Goal: Understand process/instructions: Learn how to perform a task or action

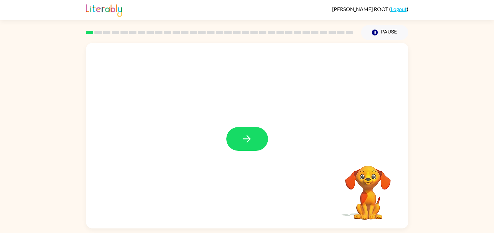
click at [377, 186] on video "Your browser must support playing .mp4 files to use Literably. Please try using…" at bounding box center [367, 188] width 65 height 65
click at [232, 145] on button "button" at bounding box center [247, 139] width 42 height 24
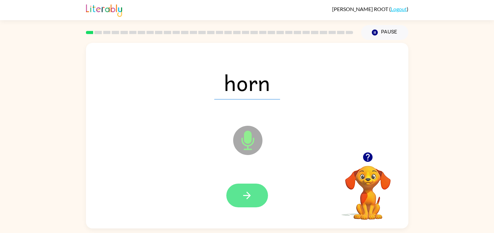
click at [246, 199] on icon "button" at bounding box center [246, 195] width 7 height 7
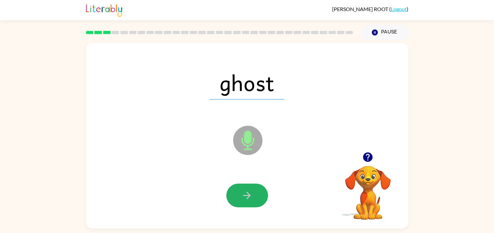
click at [246, 197] on icon "button" at bounding box center [246, 195] width 11 height 11
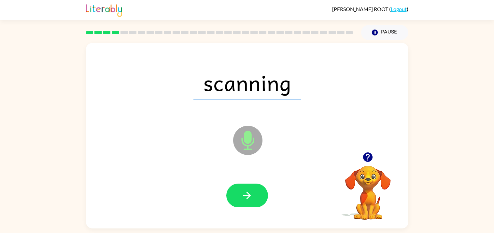
click at [246, 197] on icon "button" at bounding box center [246, 195] width 11 height 11
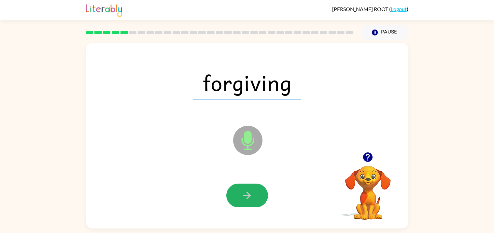
click at [246, 197] on icon "button" at bounding box center [246, 195] width 11 height 11
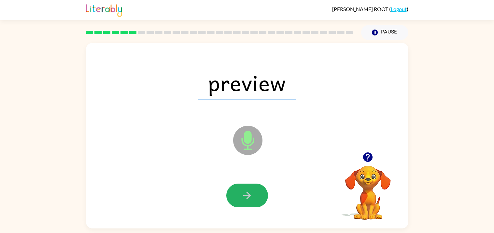
click at [246, 197] on icon "button" at bounding box center [246, 195] width 11 height 11
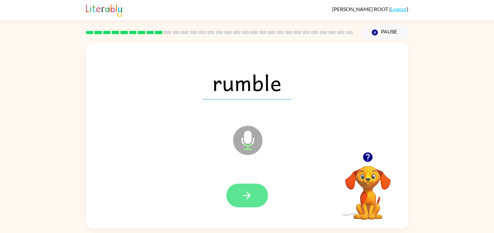
click at [245, 200] on icon "button" at bounding box center [246, 195] width 11 height 11
click at [245, 189] on button "button" at bounding box center [247, 196] width 42 height 24
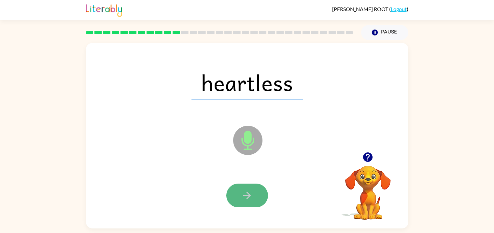
click at [235, 190] on button "button" at bounding box center [247, 196] width 42 height 24
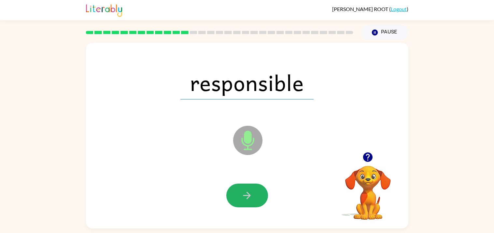
click at [235, 190] on button "button" at bounding box center [247, 196] width 42 height 24
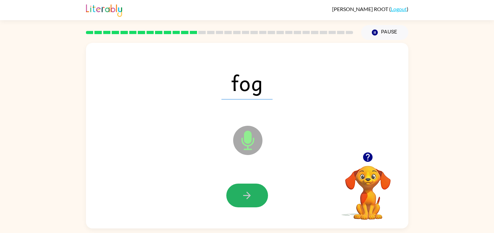
click at [235, 190] on button "button" at bounding box center [247, 196] width 42 height 24
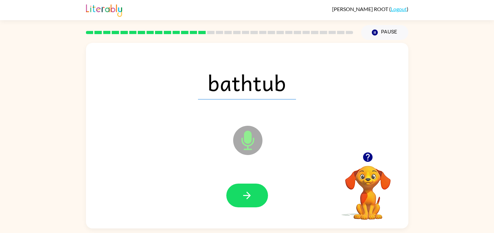
click at [235, 190] on button "button" at bounding box center [247, 196] width 42 height 24
click at [361, 184] on video "Your browser must support playing .mp4 files to use Literably. Please try using…" at bounding box center [367, 188] width 65 height 65
click at [367, 155] on icon "button" at bounding box center [367, 157] width 11 height 11
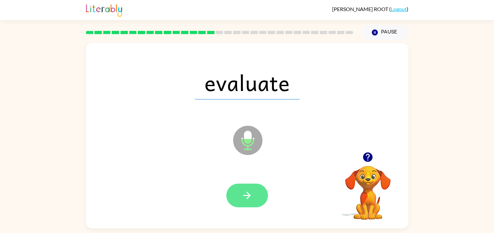
click at [251, 189] on button "button" at bounding box center [247, 196] width 42 height 24
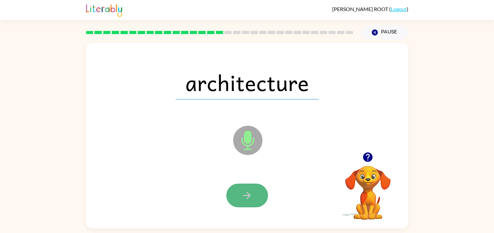
click at [230, 200] on button "button" at bounding box center [247, 196] width 42 height 24
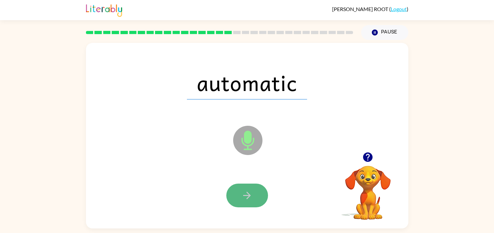
click at [255, 205] on button "button" at bounding box center [247, 196] width 42 height 24
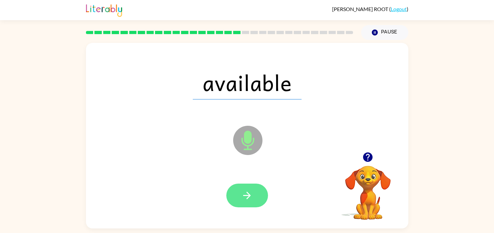
click at [267, 195] on button "button" at bounding box center [247, 196] width 42 height 24
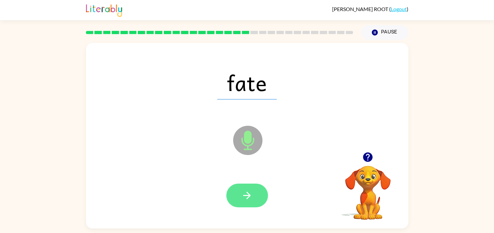
click at [237, 202] on button "button" at bounding box center [247, 196] width 42 height 24
click at [242, 198] on icon "button" at bounding box center [246, 195] width 11 height 11
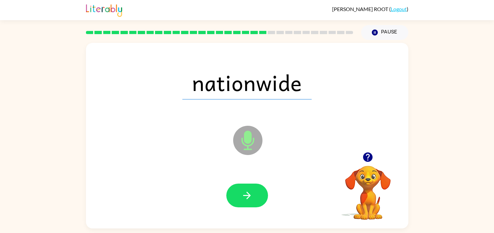
click at [242, 198] on icon "button" at bounding box center [246, 195] width 11 height 11
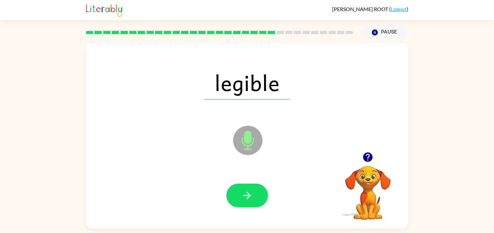
click at [242, 198] on icon "button" at bounding box center [246, 195] width 11 height 11
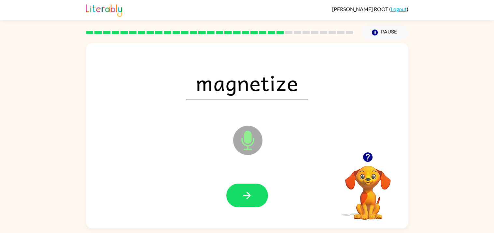
click at [242, 198] on icon "button" at bounding box center [246, 195] width 11 height 11
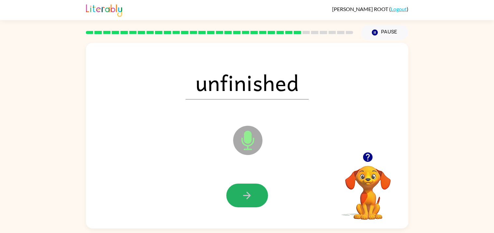
click at [242, 198] on icon "button" at bounding box center [246, 195] width 11 height 11
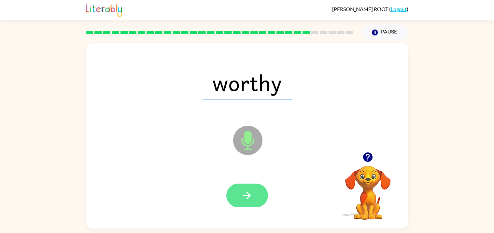
click at [245, 190] on icon "button" at bounding box center [246, 195] width 11 height 11
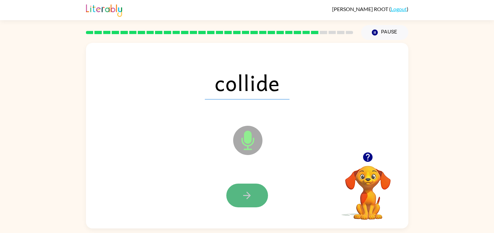
click at [239, 196] on button "button" at bounding box center [247, 196] width 42 height 24
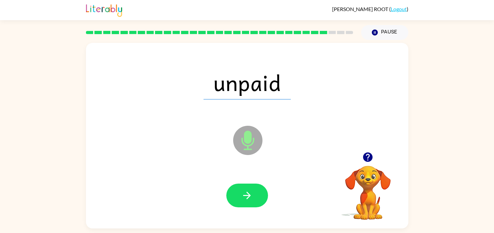
click at [239, 196] on button "button" at bounding box center [247, 196] width 42 height 24
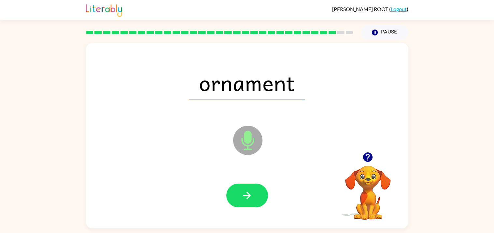
click at [239, 196] on button "button" at bounding box center [247, 196] width 42 height 24
